Goal: Information Seeking & Learning: Check status

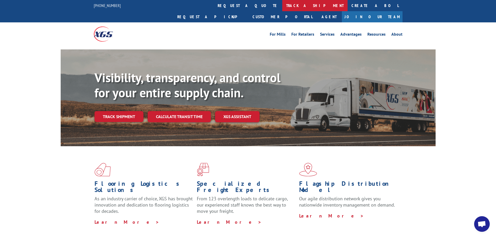
click at [282, 5] on link "track a shipment" at bounding box center [314, 5] width 65 height 11
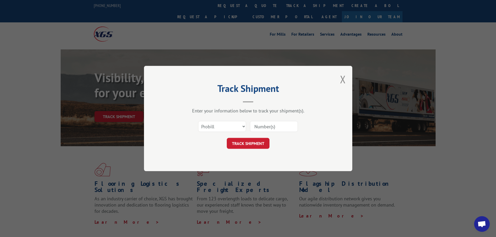
click at [259, 125] on input at bounding box center [274, 126] width 48 height 11
paste input "17336894"
type input "17336894"
click at [255, 144] on button "TRACK SHIPMENT" at bounding box center [248, 143] width 43 height 11
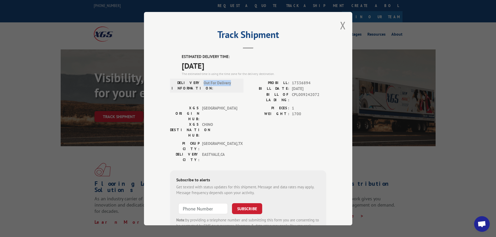
drag, startPoint x: 201, startPoint y: 82, endPoint x: 232, endPoint y: 83, distance: 31.0
click at [232, 83] on div "DELIVERY INFORMATION: Out For Delivery" at bounding box center [207, 85] width 70 height 11
copy span "Out For Delivery"
click at [245, 92] on div "DELIVERY INFORMATION: Out For Delivery PROBILL: 17336894 BILL DATE: [DATE] BILL…" at bounding box center [248, 92] width 156 height 25
drag, startPoint x: 182, startPoint y: 82, endPoint x: 238, endPoint y: 87, distance: 55.4
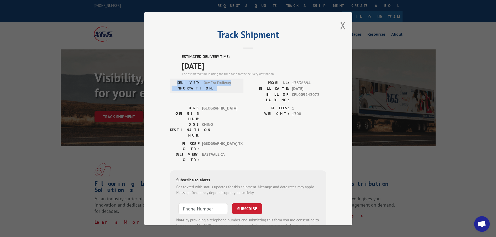
click at [238, 87] on div "DELIVERY INFORMATION: Out For Delivery" at bounding box center [207, 85] width 70 height 11
copy div "DELIVERY INFORMATION: Out For Delivery"
click at [277, 76] on div "The estimated time is using the time zone for the delivery destination." at bounding box center [254, 73] width 144 height 5
click at [341, 25] on button "Close modal" at bounding box center [343, 25] width 6 height 14
